Goal: Transaction & Acquisition: Purchase product/service

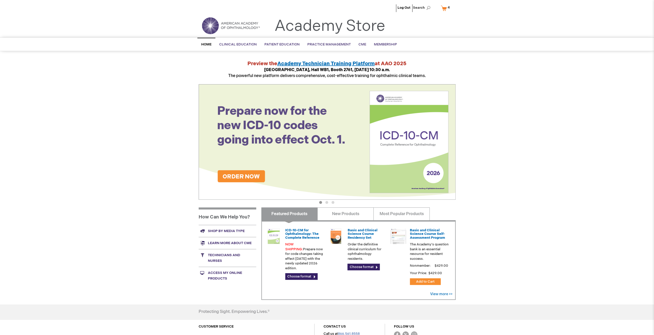
click at [447, 8] on span "4 4 items" at bounding box center [449, 7] width 4 height 6
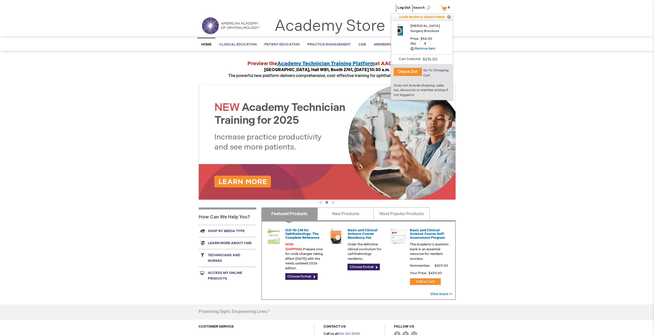
click at [434, 69] on span "Go To Shopping Cart" at bounding box center [435, 72] width 25 height 9
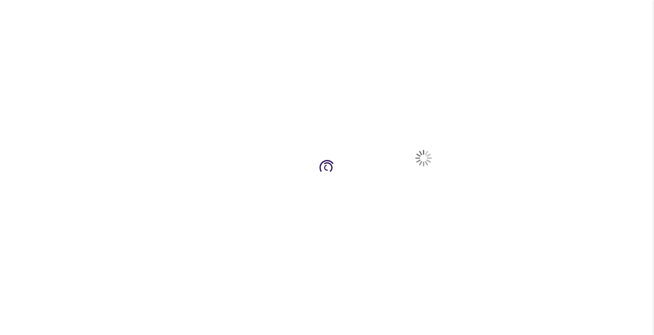
select select "US"
select select "12"
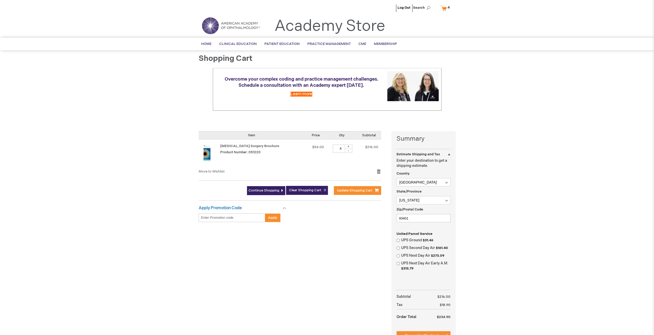
click at [345, 149] on div "-" at bounding box center [348, 151] width 8 height 4
type input "3"
click at [353, 191] on span "Update Shopping Cart" at bounding box center [354, 191] width 35 height 4
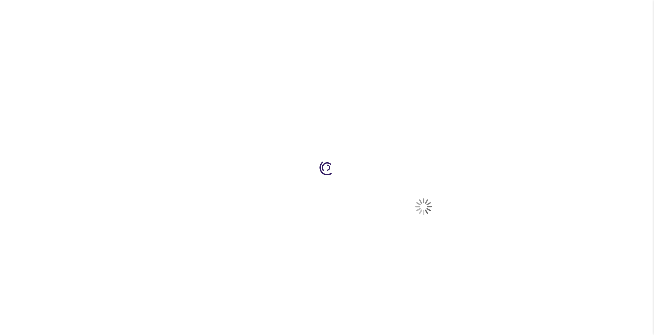
select select "US"
select select "12"
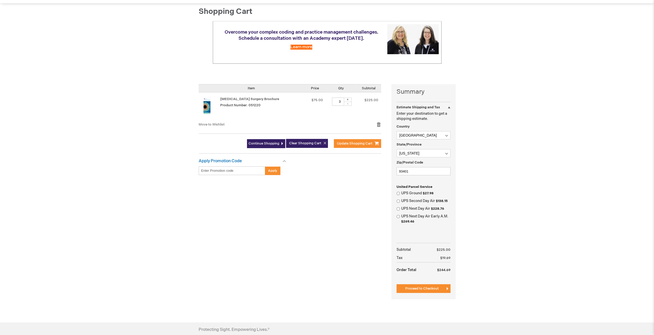
scroll to position [103, 0]
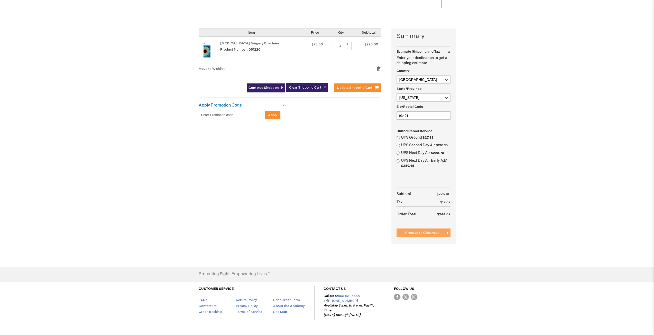
click at [428, 232] on span "Proceed to Checkout" at bounding box center [421, 233] width 33 height 4
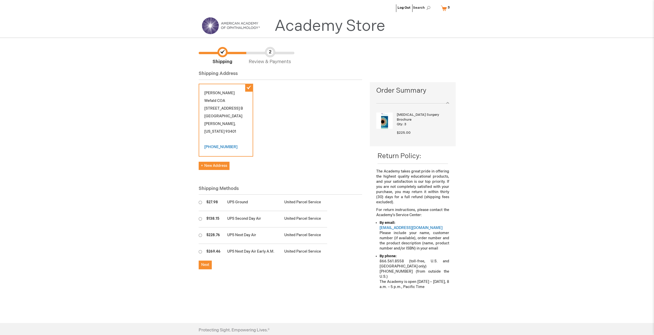
click at [200, 202] on input "radio" at bounding box center [200, 202] width 3 height 3
radio input "true"
click at [206, 267] on button "Next" at bounding box center [205, 265] width 13 height 9
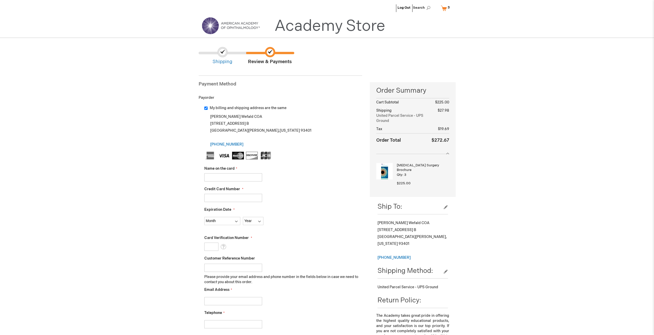
click at [252, 176] on input "Name on the card" at bounding box center [233, 177] width 58 height 8
click at [227, 177] on input "Name on the card" at bounding box center [233, 177] width 58 height 8
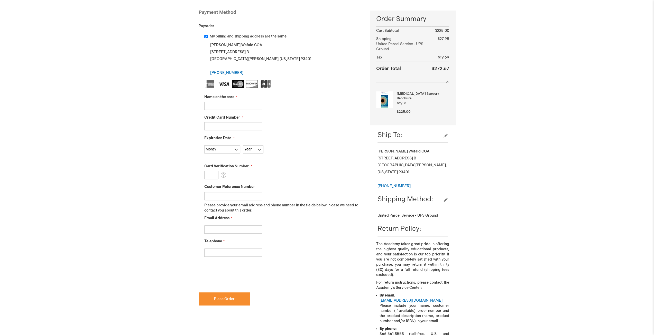
scroll to position [128, 0]
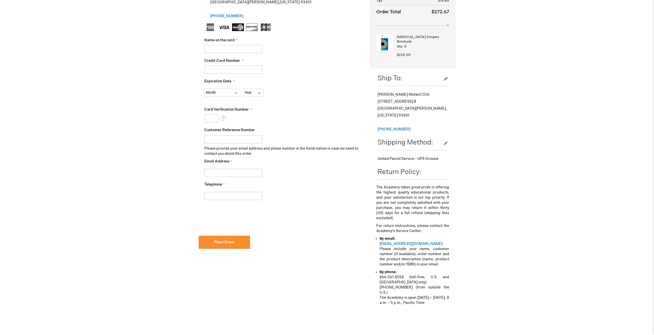
checkbox input "true"
click at [235, 46] on input "Name on the card" at bounding box center [233, 49] width 58 height 8
type input "Jessica Haycock"
click at [245, 70] on input "Credit Card Number" at bounding box center [233, 70] width 58 height 8
type input "552802091153"
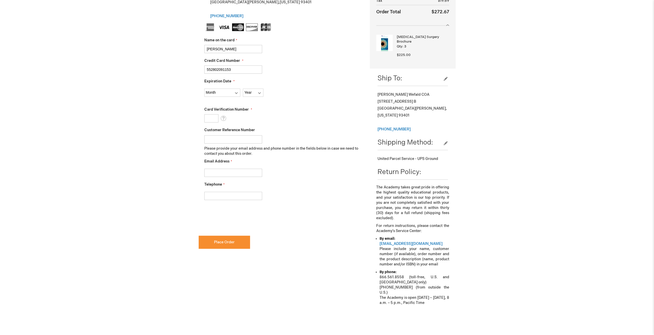
checkbox input "false"
click at [242, 69] on input "552802091153" at bounding box center [233, 70] width 58 height 8
type input "5528020911534188"
click at [230, 93] on select "Month 01 - January 02 - February 03 - March 04 - April 05 - May 06 - June 07 - …" at bounding box center [222, 93] width 36 height 8
select select "2"
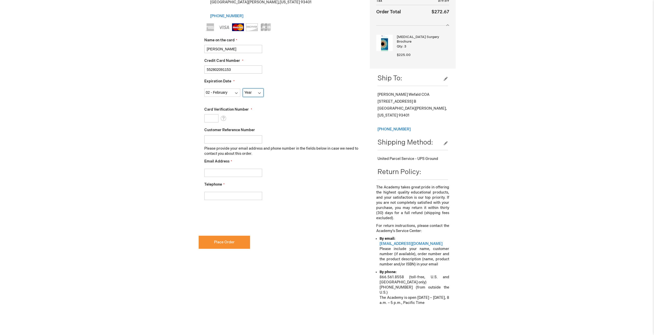
click at [257, 93] on select "Year 2025 2026 2027 2028 2029 2030 2031 2032 2033 2034 2035" at bounding box center [253, 93] width 21 height 8
select select "2027"
click at [243, 89] on select "Year 2025 2026 2027 2028 2029 2030 2031 2032 2033 2034 2035" at bounding box center [253, 93] width 21 height 8
click at [213, 119] on input "Card Verification Number" at bounding box center [211, 118] width 14 height 8
type input "958"
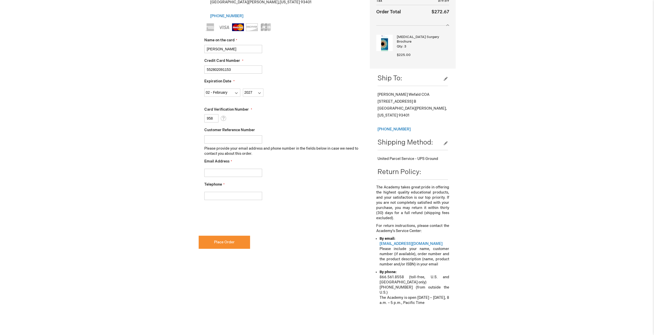
click at [220, 172] on input "Email Address" at bounding box center [233, 173] width 58 height 8
type input "kwefald@paceyemd.com"
click at [222, 198] on input "Telephone" at bounding box center [233, 196] width 58 height 8
type input "8055031067"
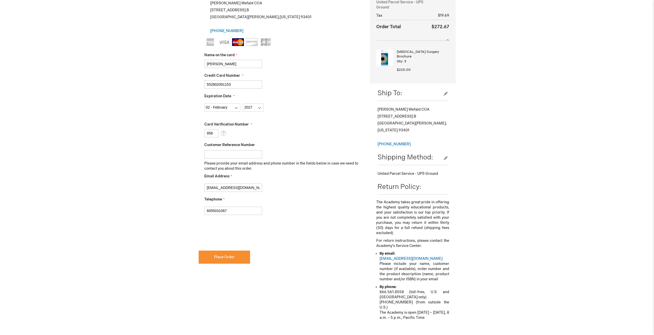
scroll to position [103, 0]
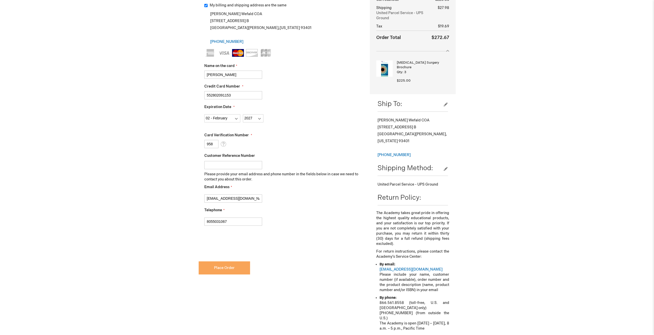
click at [239, 271] on button "Place Order" at bounding box center [224, 267] width 51 height 13
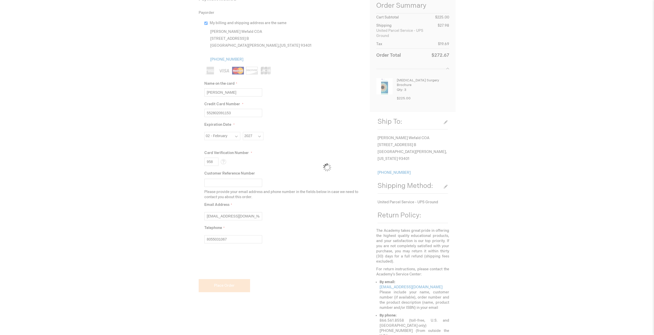
scroll to position [77, 0]
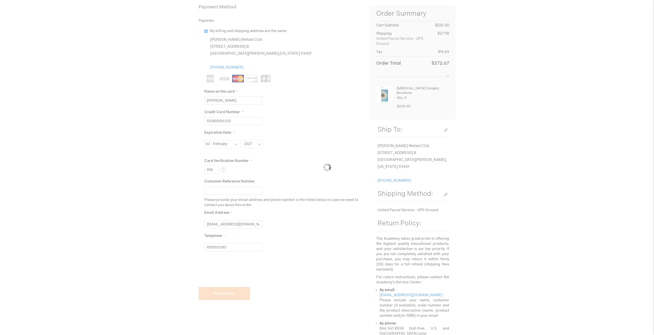
checkbox input "false"
